Goal: Check status: Check status

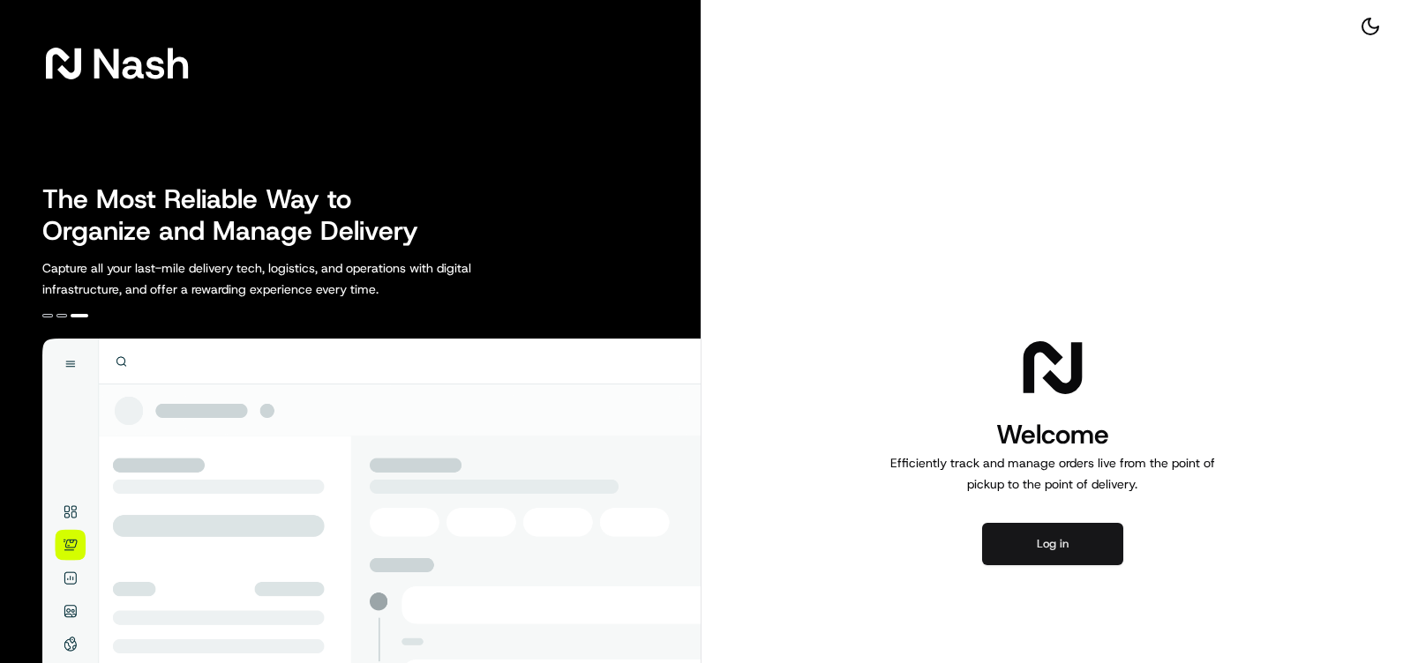
click at [1069, 550] on button "Log in" at bounding box center [1052, 544] width 141 height 42
